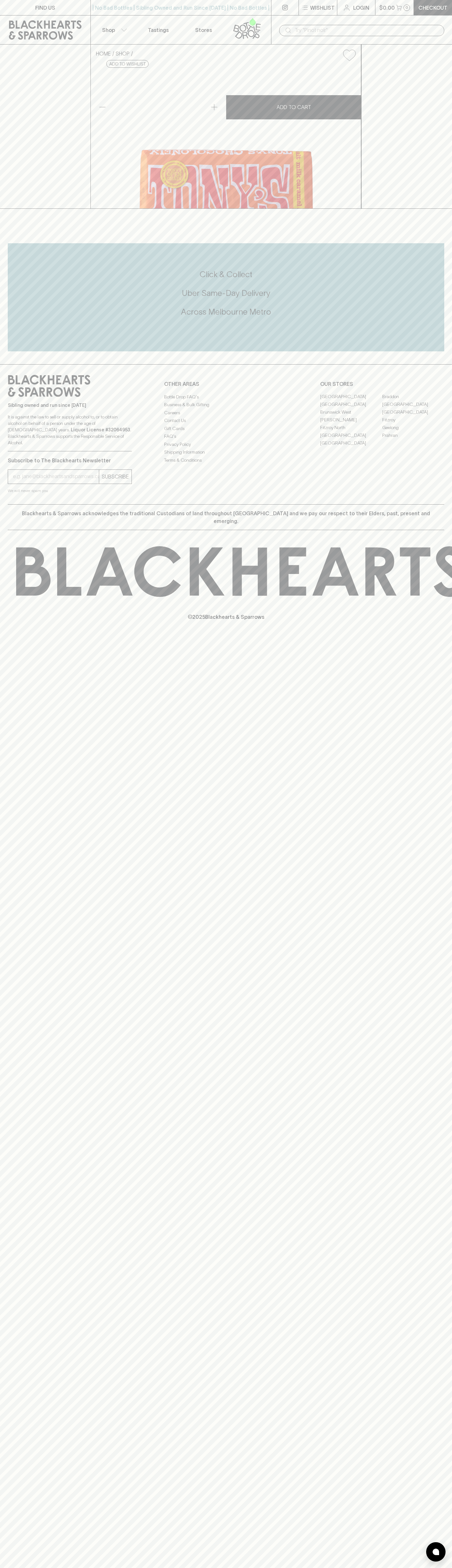
click at [101, 22] on button "Shop" at bounding box center [113, 29] width 45 height 29
click at [233, 1567] on html "FIND US | No Bad Bottles | Sibling Owned and Run Since 2006 | No Bad Bottles | …" at bounding box center [226, 784] width 452 height 1568
click at [9, 866] on div at bounding box center [226, 784] width 452 height 1568
